Goal: Task Accomplishment & Management: Use online tool/utility

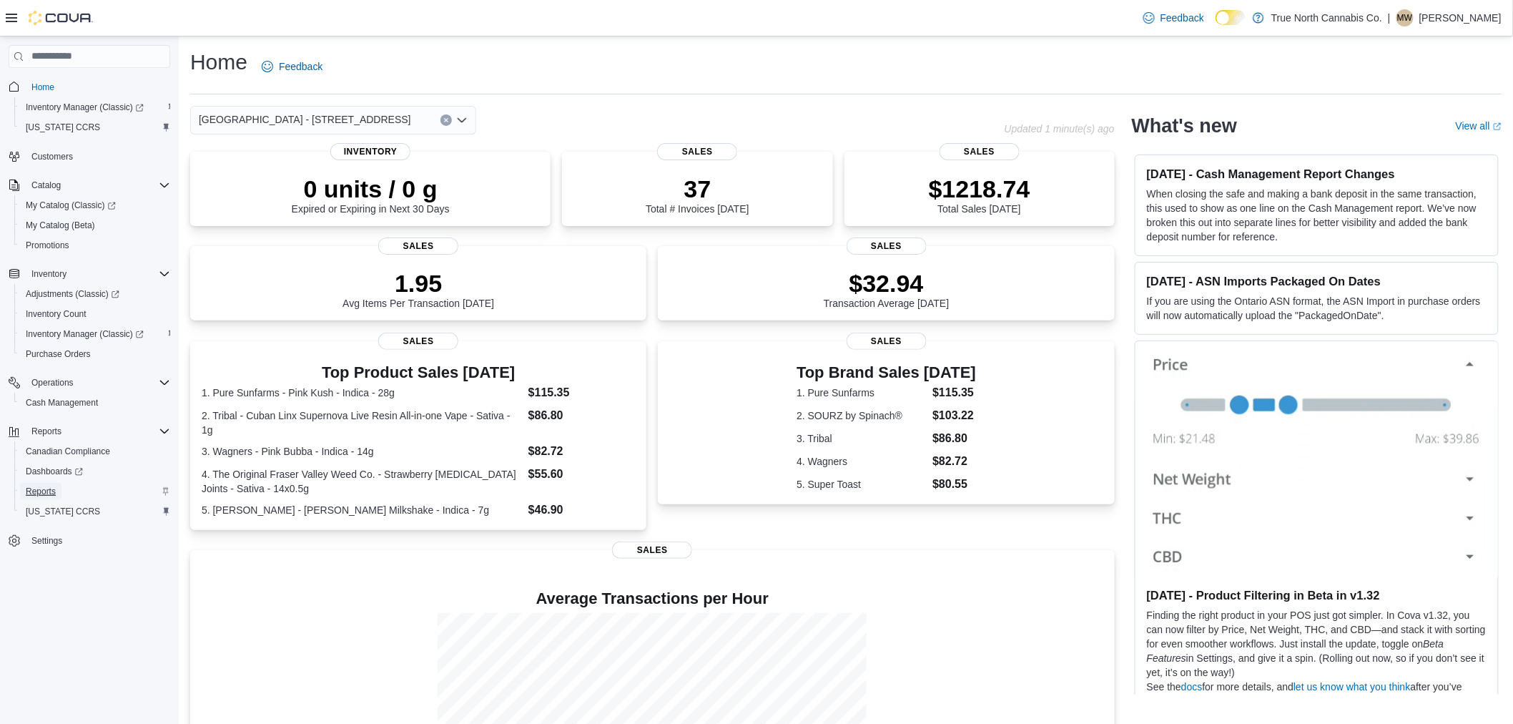
click at [46, 486] on span "Reports" at bounding box center [41, 491] width 30 height 11
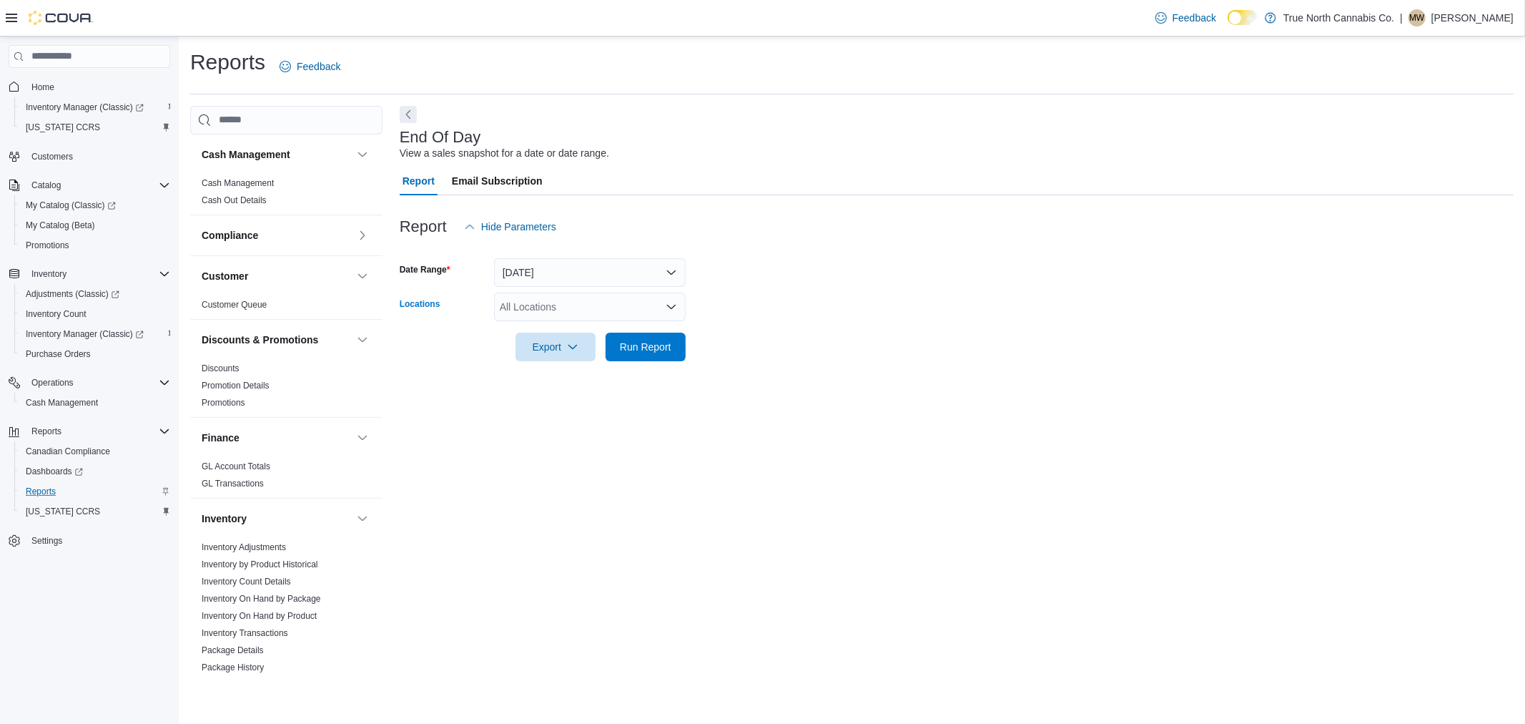
click at [670, 305] on icon "Open list of options" at bounding box center [671, 306] width 11 height 11
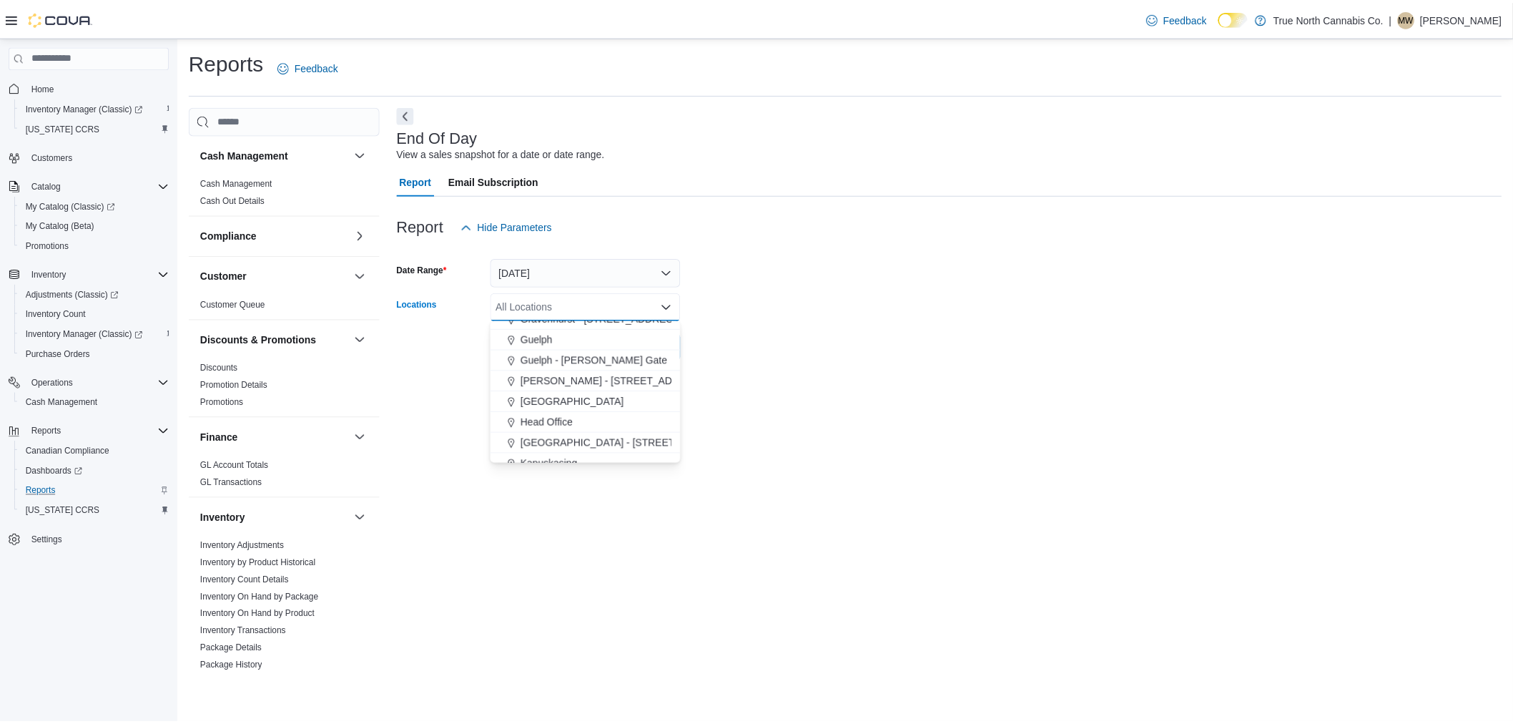
scroll to position [397, 0]
click at [634, 408] on span "[GEOGRAPHIC_DATA] - [STREET_ADDRESS]" at bounding box center [631, 410] width 212 height 14
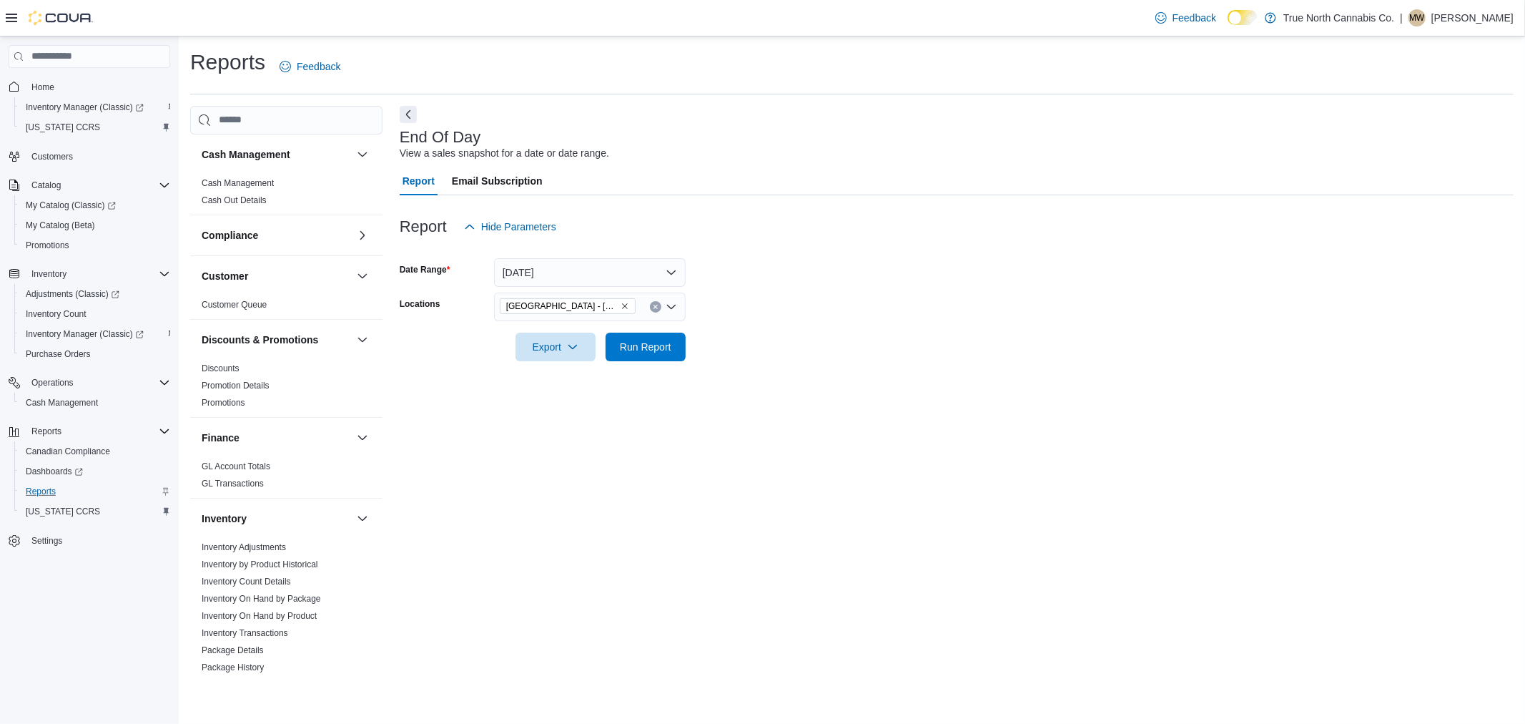
click at [787, 294] on form "Date Range [DATE] Locations [GEOGRAPHIC_DATA] - [STREET_ADDRESS] Export Run Rep…" at bounding box center [957, 301] width 1114 height 120
click at [629, 342] on span "Run Report" at bounding box center [645, 346] width 51 height 14
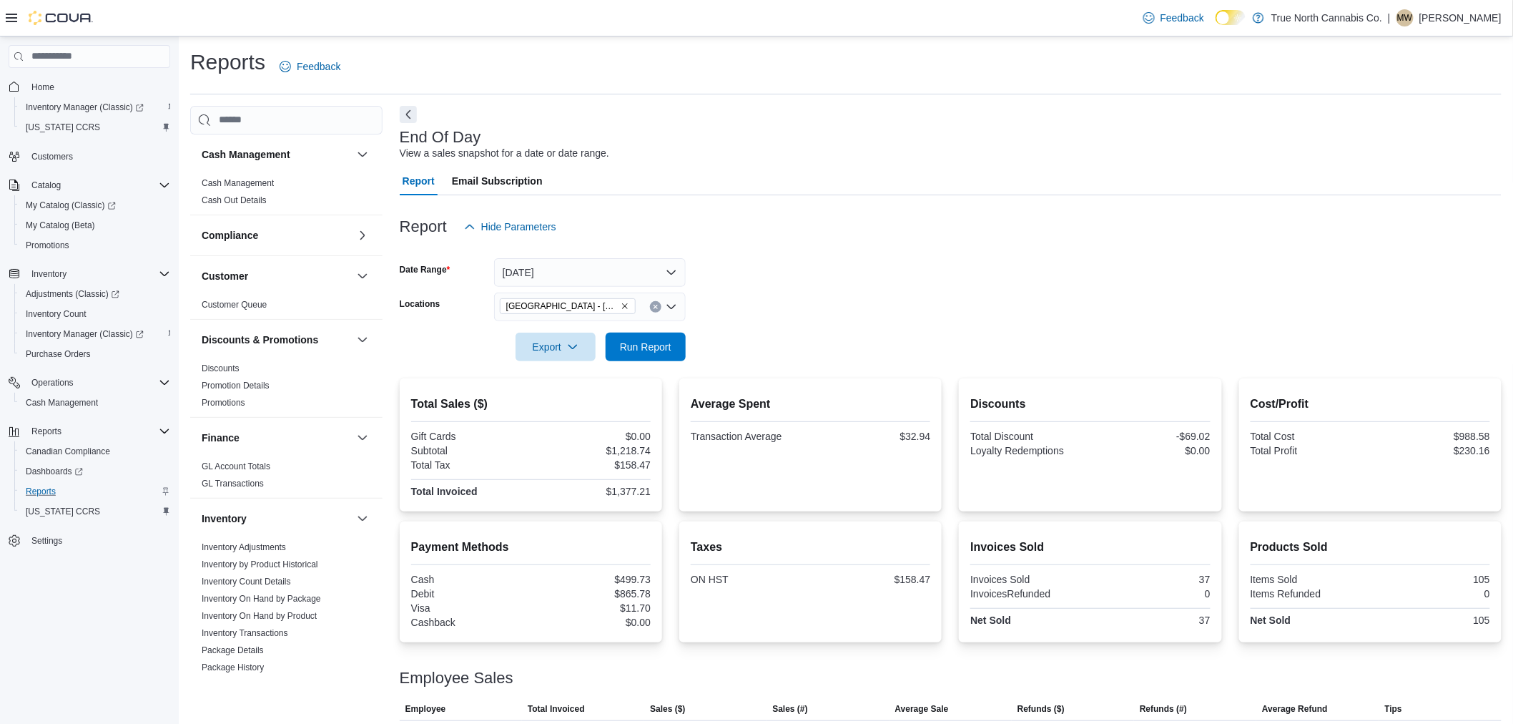
scroll to position [37, 0]
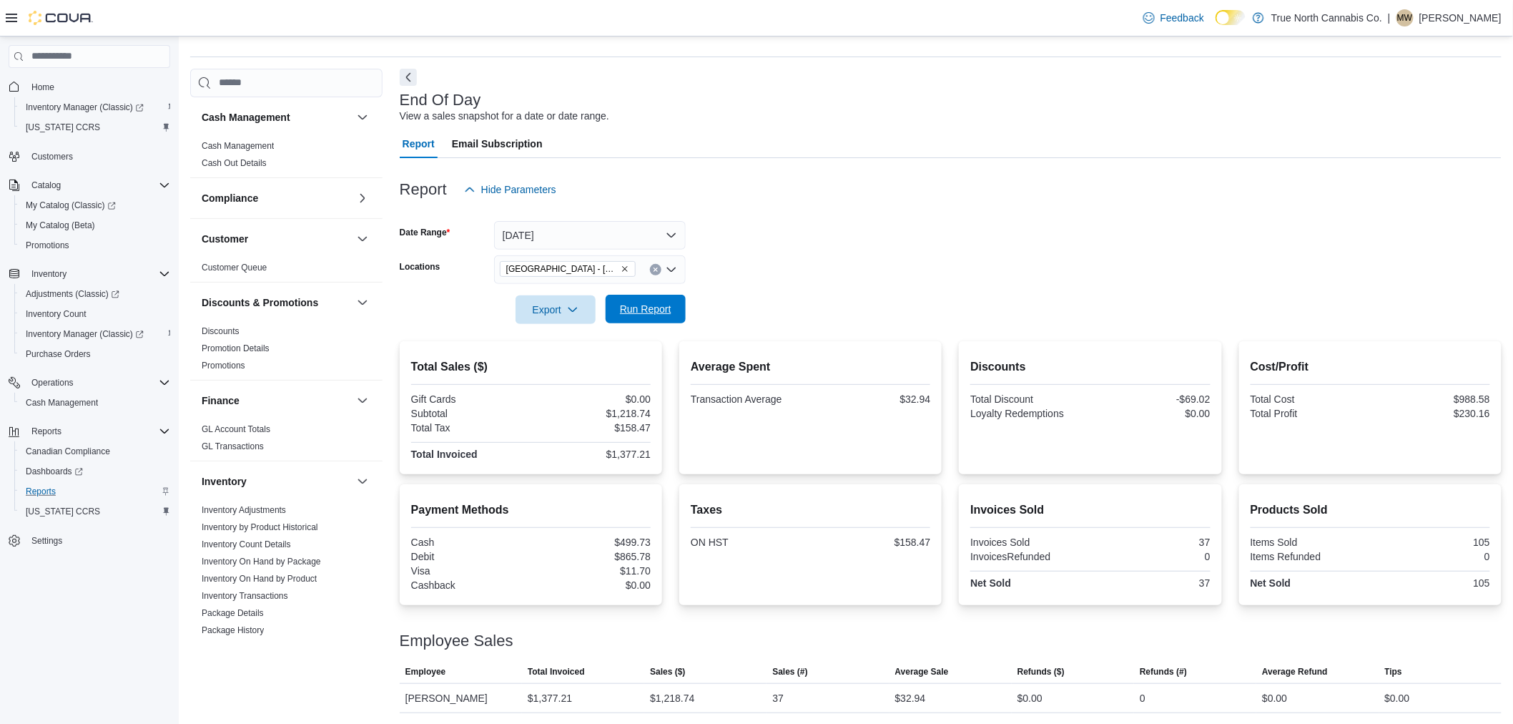
click at [657, 310] on span "Run Report" at bounding box center [645, 309] width 51 height 14
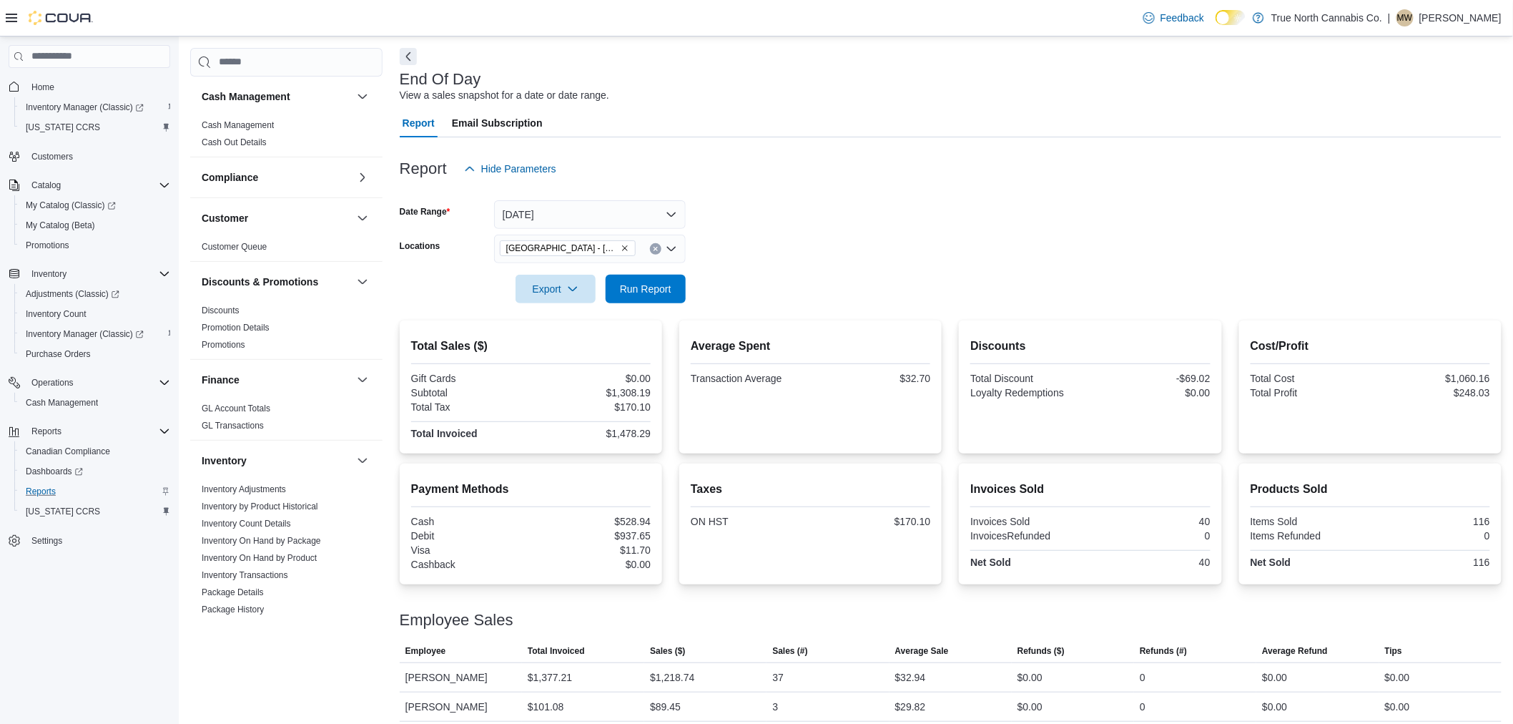
scroll to position [67, 0]
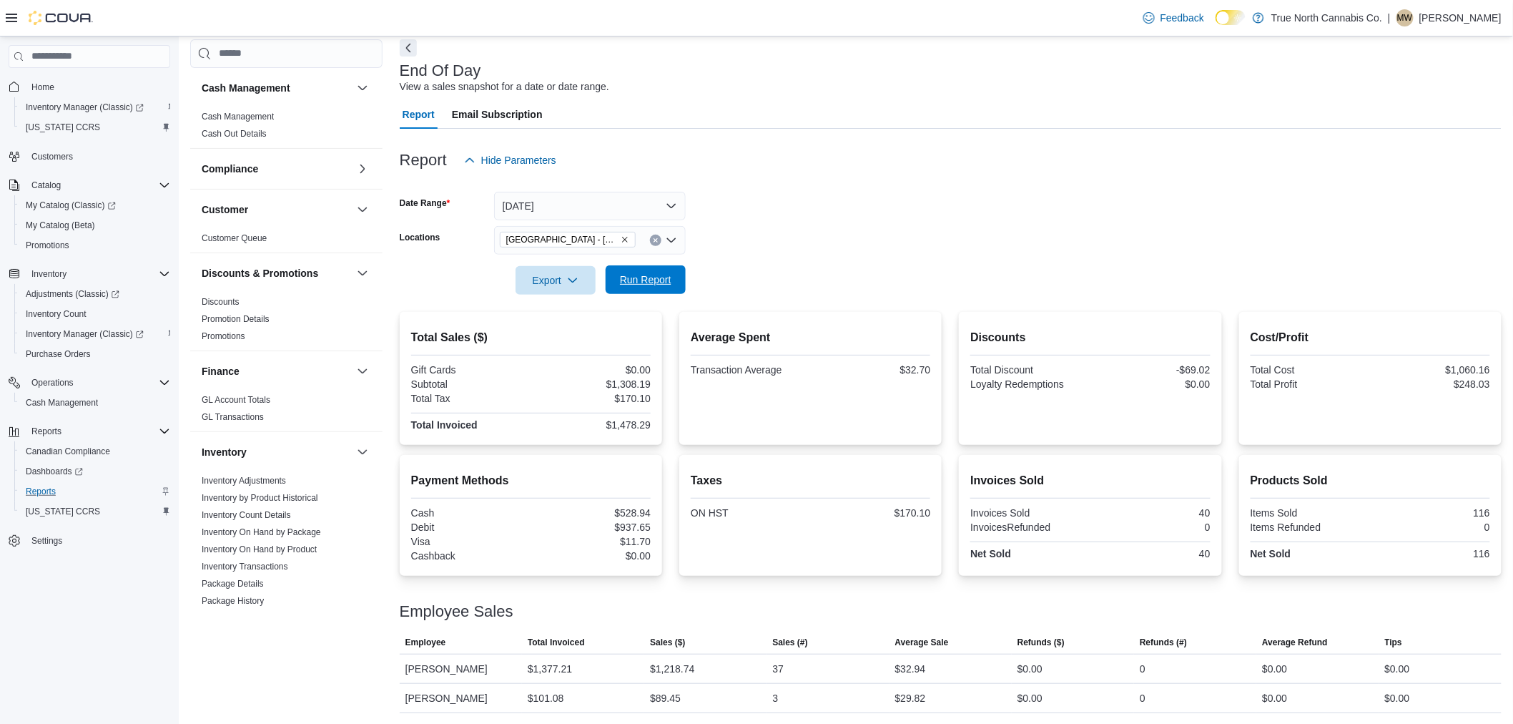
click at [662, 275] on span "Run Report" at bounding box center [645, 279] width 51 height 14
